Goal: Transaction & Acquisition: Purchase product/service

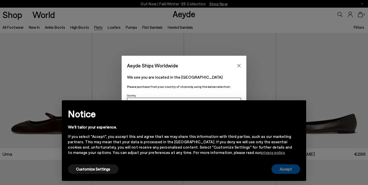
click at [284, 173] on button "Accept" at bounding box center [286, 168] width 29 height 9
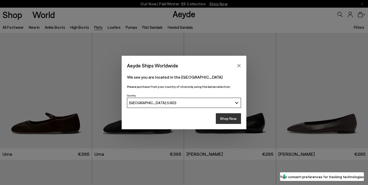
click at [225, 117] on button "Shop Now" at bounding box center [228, 118] width 25 height 11
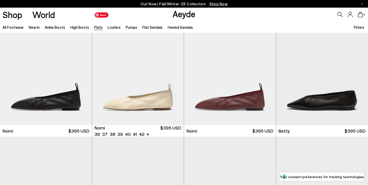
scroll to position [283, 0]
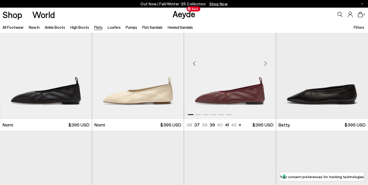
click at [218, 98] on img "1 / 6" at bounding box center [230, 61] width 92 height 115
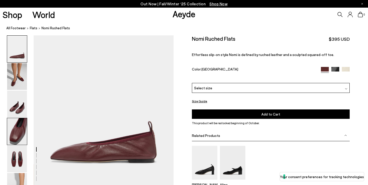
click at [13, 128] on img at bounding box center [17, 131] width 20 height 27
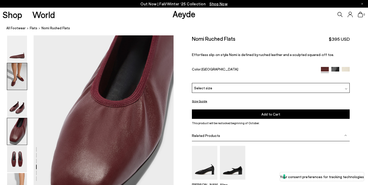
click at [16, 81] on img at bounding box center [17, 76] width 20 height 27
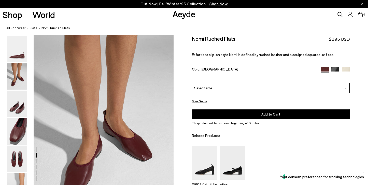
scroll to position [151, 0]
